Goal: Information Seeking & Learning: Understand process/instructions

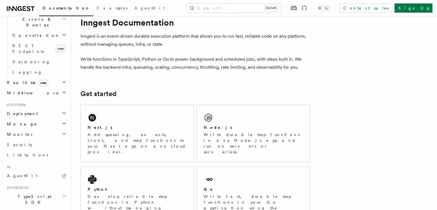
scroll to position [229, 0]
click at [57, 108] on h2 "Deployment" at bounding box center [36, 113] width 63 height 10
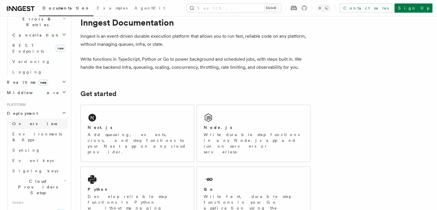
click at [51, 119] on link "Overview" at bounding box center [39, 124] width 58 height 10
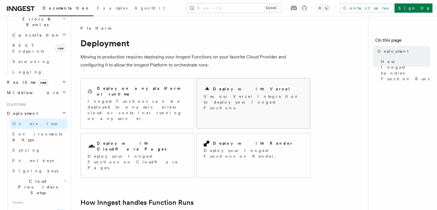
click at [233, 88] on h2 "Deploy with Vercel" at bounding box center [252, 89] width 78 height 6
click at [226, 99] on p "Use our Vercel Integration to deploy your Inngest Functions." at bounding box center [254, 101] width 100 height 17
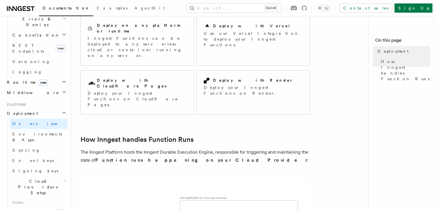
scroll to position [56, 0]
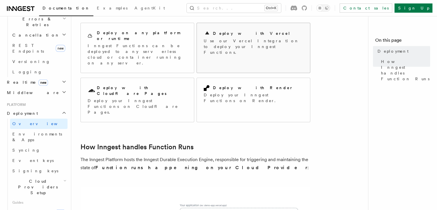
click at [244, 42] on p "Use our Vercel Integration to deploy your Inngest Functions." at bounding box center [254, 46] width 100 height 17
click at [239, 33] on h2 "Deploy with Vercel" at bounding box center [252, 33] width 78 height 6
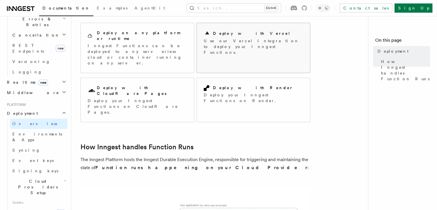
click at [220, 33] on h2 "Deploy with Vercel" at bounding box center [252, 33] width 78 height 6
click at [228, 85] on h2 "Deploy with Render" at bounding box center [253, 88] width 80 height 6
click at [227, 36] on div "Deploy with Vercel" at bounding box center [254, 33] width 100 height 7
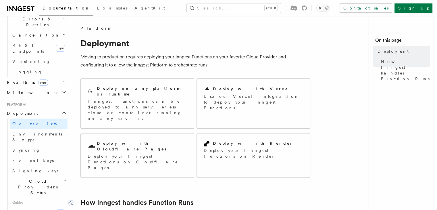
scroll to position [8, 0]
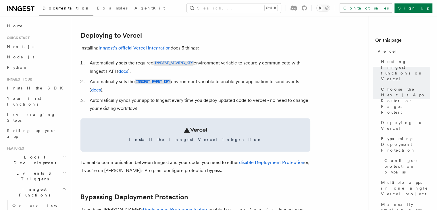
scroll to position [265, 0]
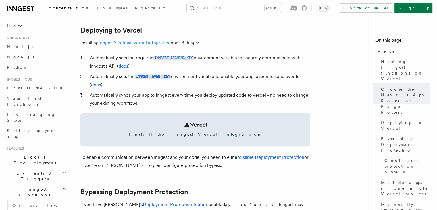
click at [153, 42] on link "Inngest's official Vercel integration" at bounding box center [135, 42] width 72 height 5
click at [133, 42] on link "Inngest's official Vercel integration" at bounding box center [135, 42] width 72 height 5
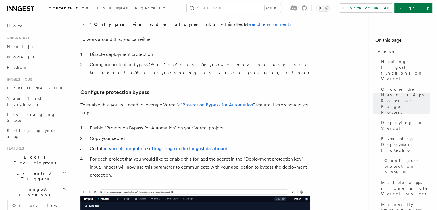
scroll to position [486, 0]
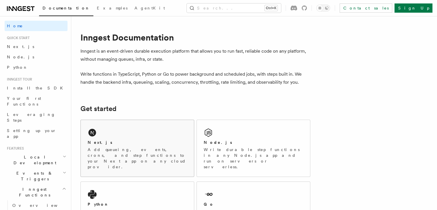
click at [156, 135] on div "Next.js Add queueing, events, crons, and step functions to your Next app on any…" at bounding box center [137, 148] width 113 height 57
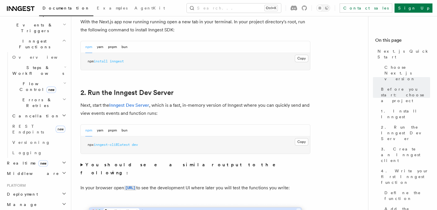
scroll to position [127, 0]
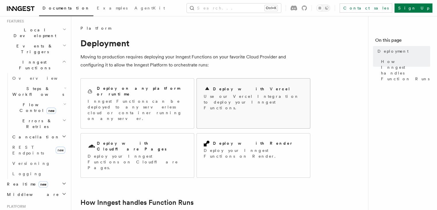
click at [240, 98] on p "Use our Vercel Integration to deploy your Inngest Functions." at bounding box center [254, 101] width 100 height 17
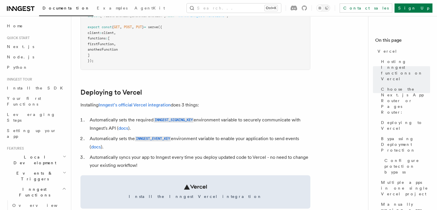
scroll to position [208, 0]
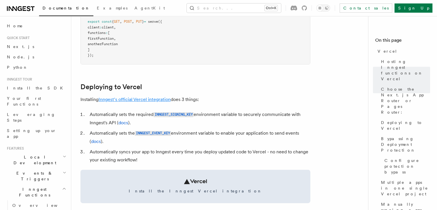
click at [132, 98] on link "Inngest's official Vercel integration" at bounding box center [135, 99] width 72 height 5
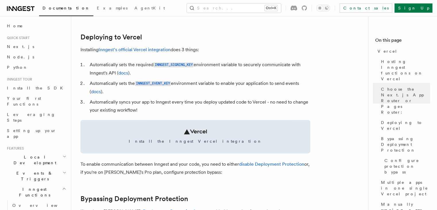
scroll to position [257, 0]
click at [140, 51] on link "Inngest's official Vercel integration" at bounding box center [135, 49] width 72 height 5
